Goal: Task Accomplishment & Management: Use online tool/utility

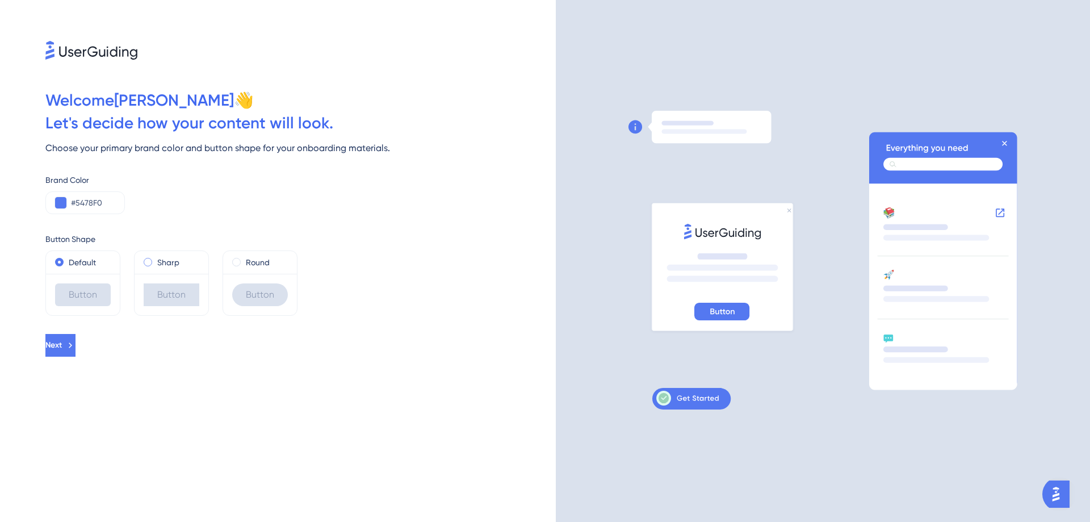
click at [171, 262] on label "Sharp" at bounding box center [168, 262] width 22 height 14
click at [252, 266] on label "Round" at bounding box center [258, 262] width 24 height 14
click at [58, 349] on button "Next" at bounding box center [60, 345] width 30 height 23
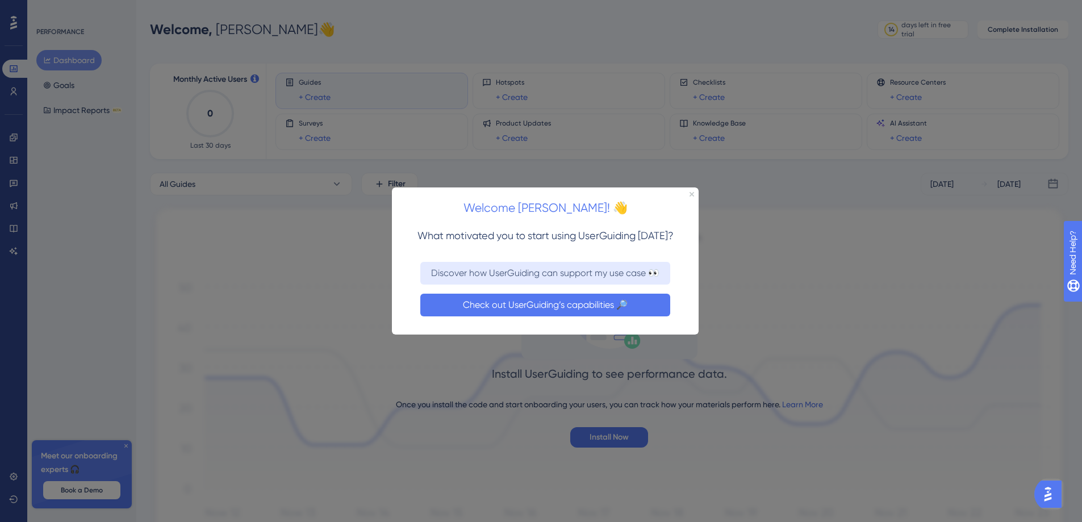
click at [509, 303] on button "Check out UserGuiding’s capabilities 🔎" at bounding box center [545, 304] width 250 height 23
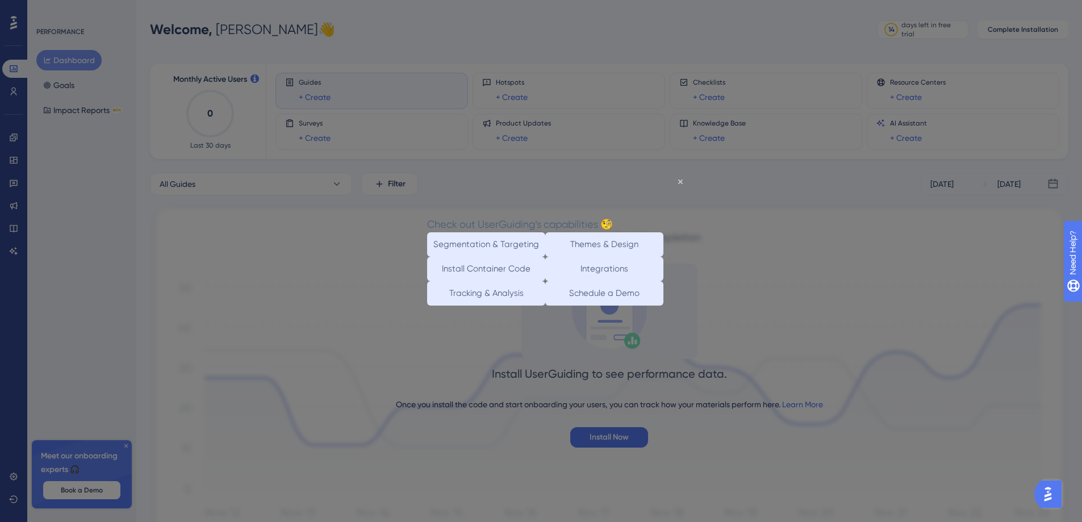
click at [613, 216] on div "Check out UserGuiding’s capabilities 🧐" at bounding box center [520, 224] width 186 height 16
click at [680, 181] on icon "Close Preview" at bounding box center [680, 181] width 5 height 5
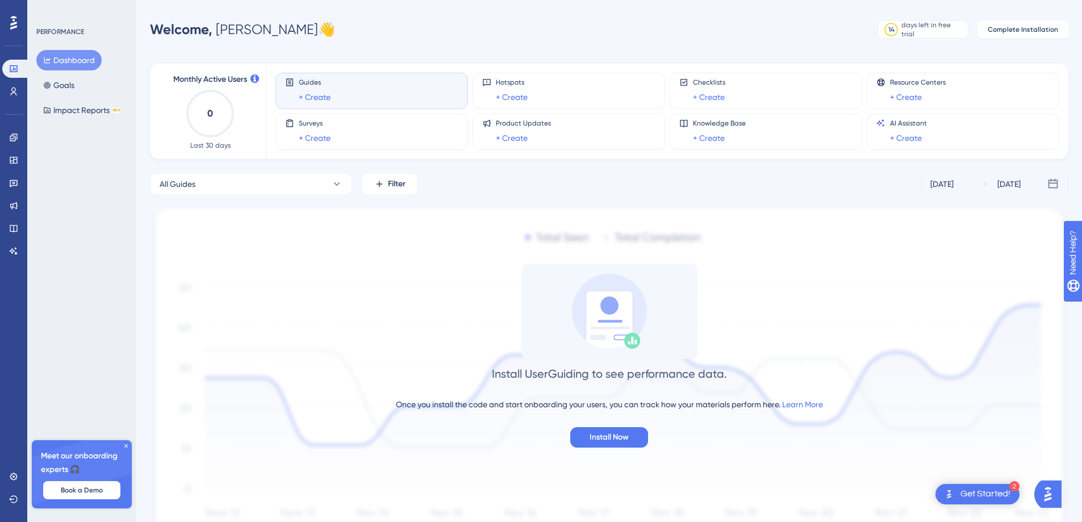
click at [297, 86] on div "Guides + Create" at bounding box center [371, 91] width 173 height 26
click at [316, 96] on link "+ Create" at bounding box center [315, 97] width 32 height 14
